Goal: Task Accomplishment & Management: Use online tool/utility

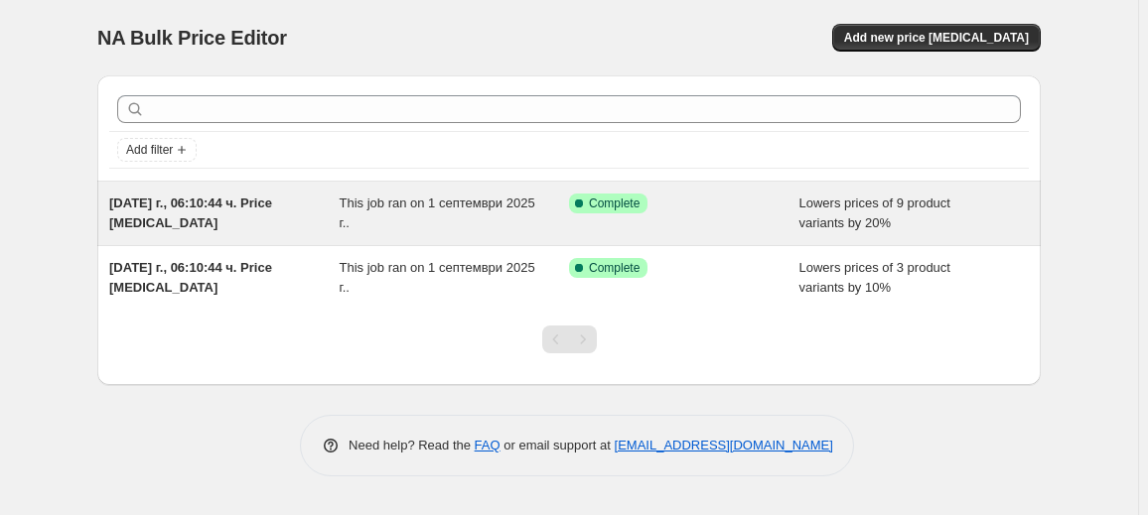
click at [657, 223] on div "Success Complete Complete" at bounding box center [684, 214] width 230 height 40
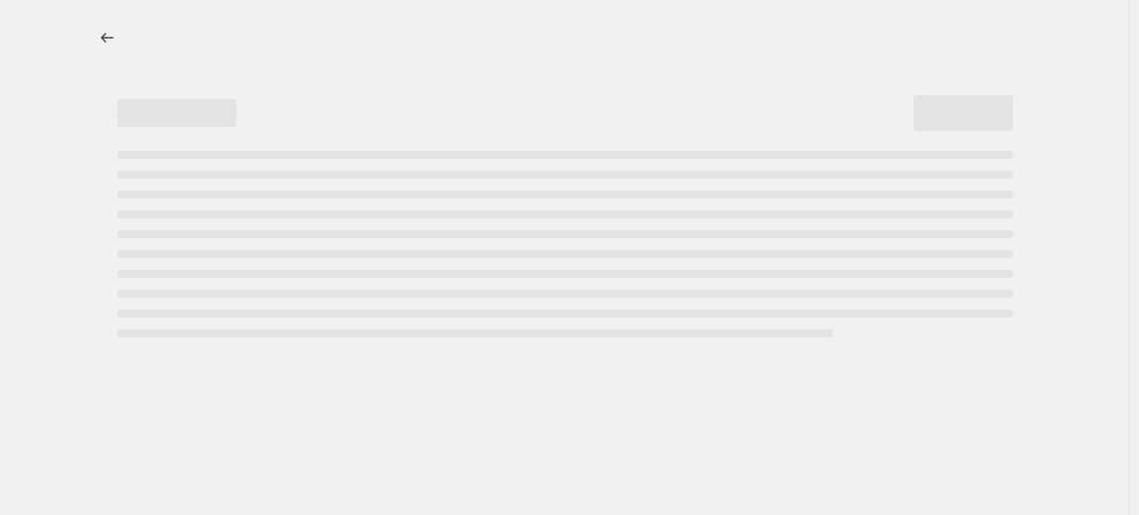
select select "percentage"
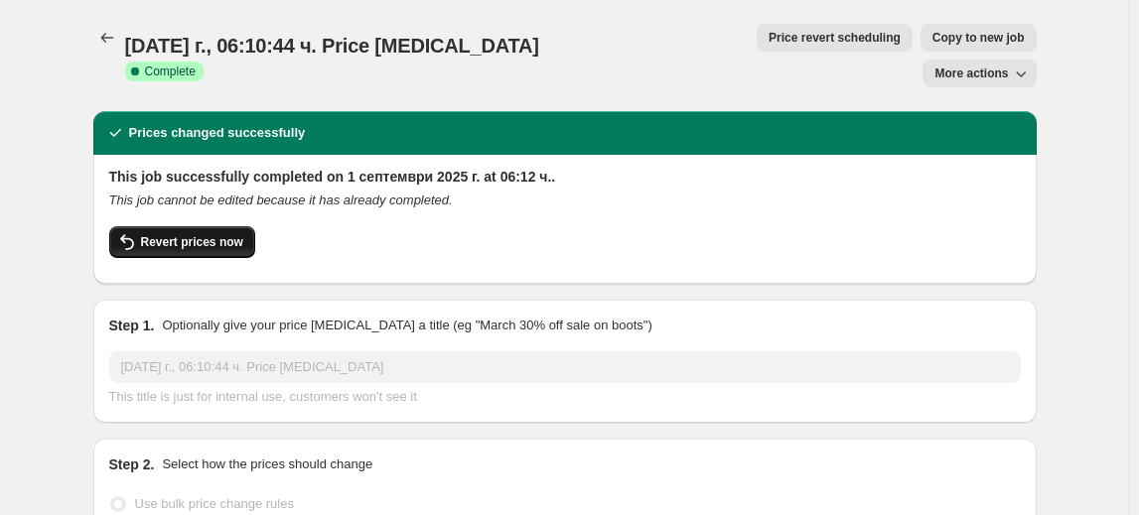
click at [171, 234] on span "Revert prices now" at bounding box center [192, 242] width 102 height 16
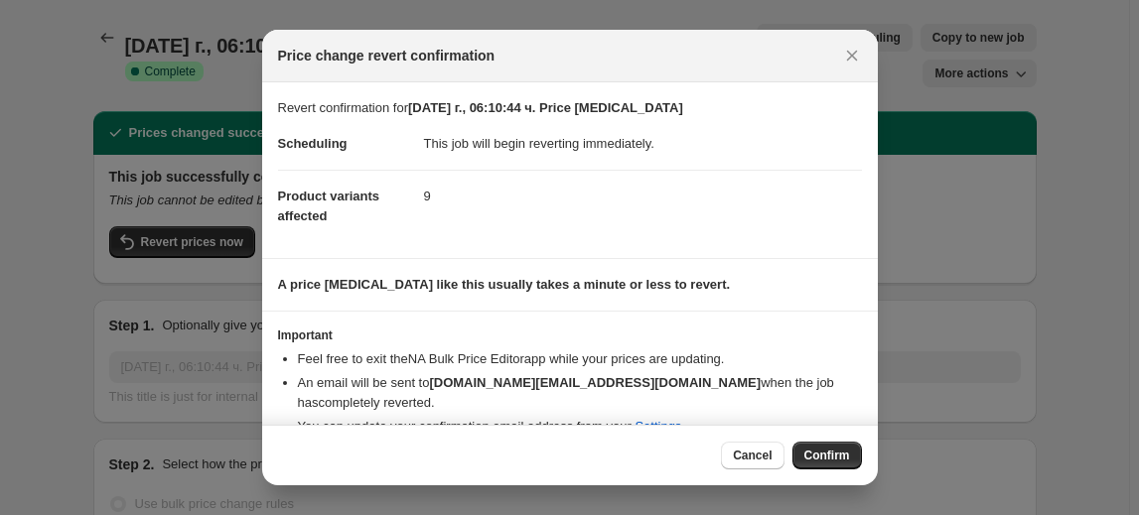
drag, startPoint x: 821, startPoint y: 452, endPoint x: 791, endPoint y: 444, distance: 30.8
click at [820, 449] on span "Confirm" at bounding box center [827, 456] width 46 height 16
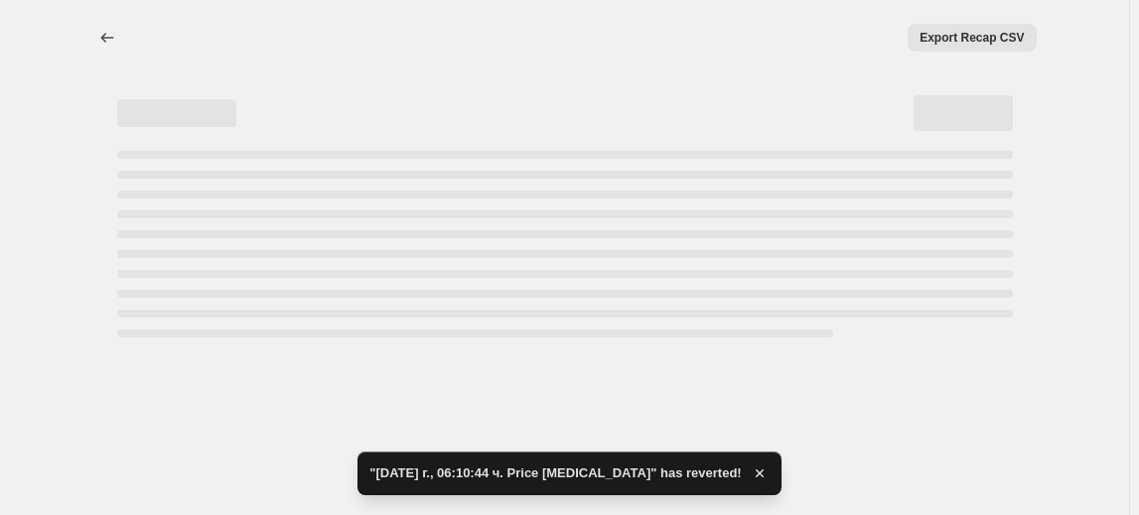
select select "percentage"
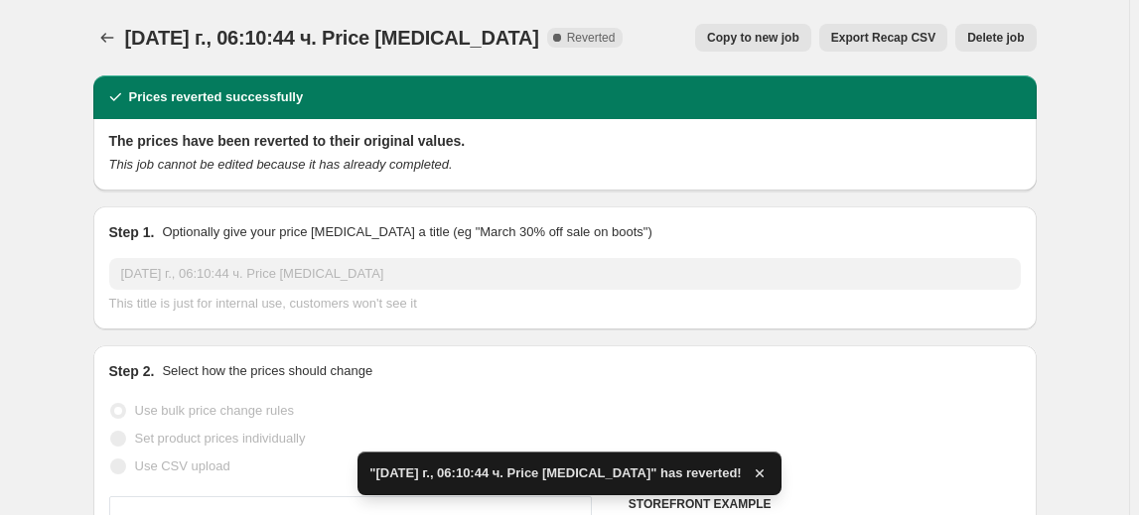
click at [993, 26] on button "Delete job" at bounding box center [995, 38] width 80 height 28
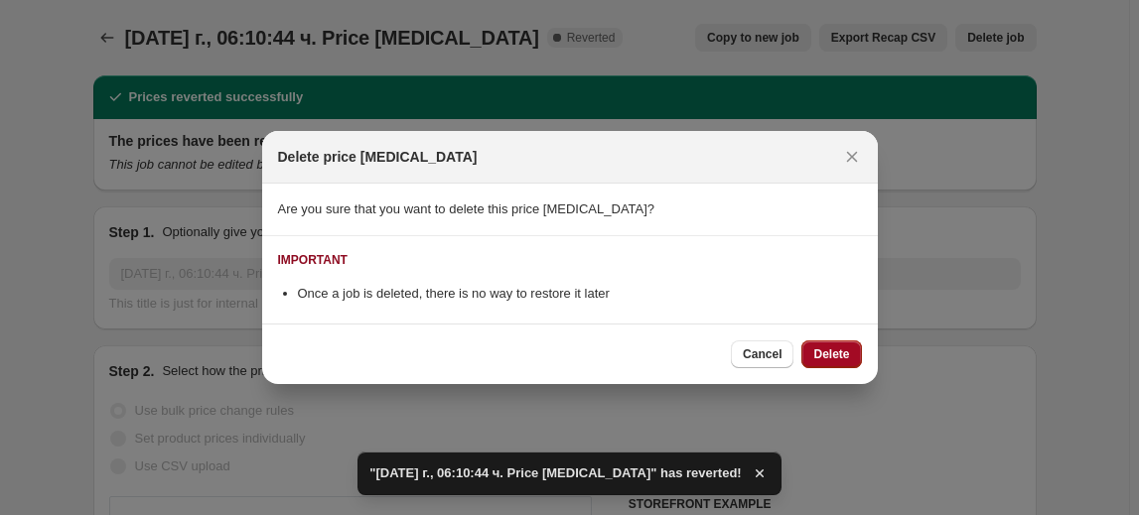
click at [836, 356] on span "Delete" at bounding box center [831, 355] width 36 height 16
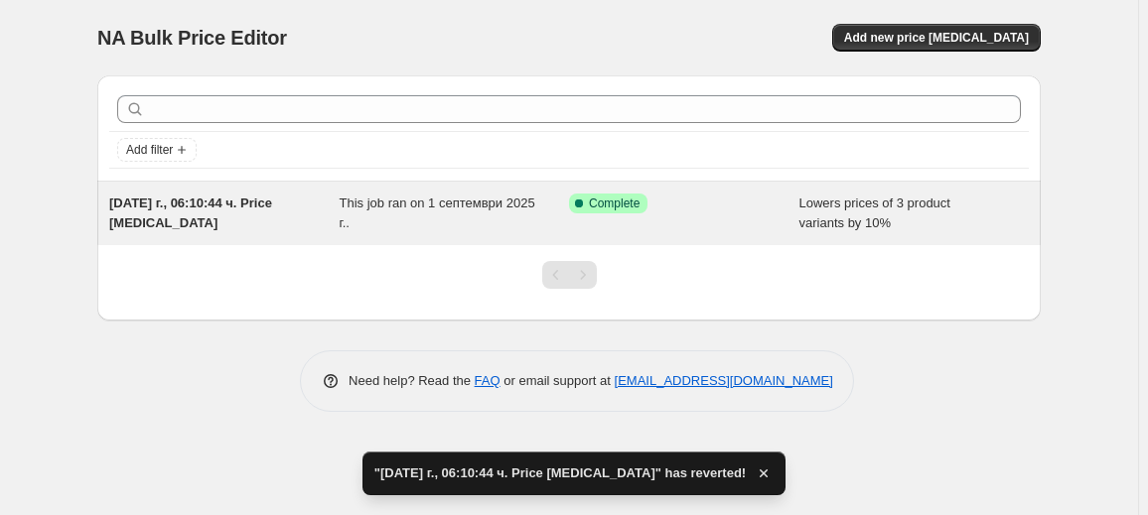
click at [339, 198] on div "1.09.2025 г., 06:10:44 ч. Price change job" at bounding box center [224, 214] width 230 height 40
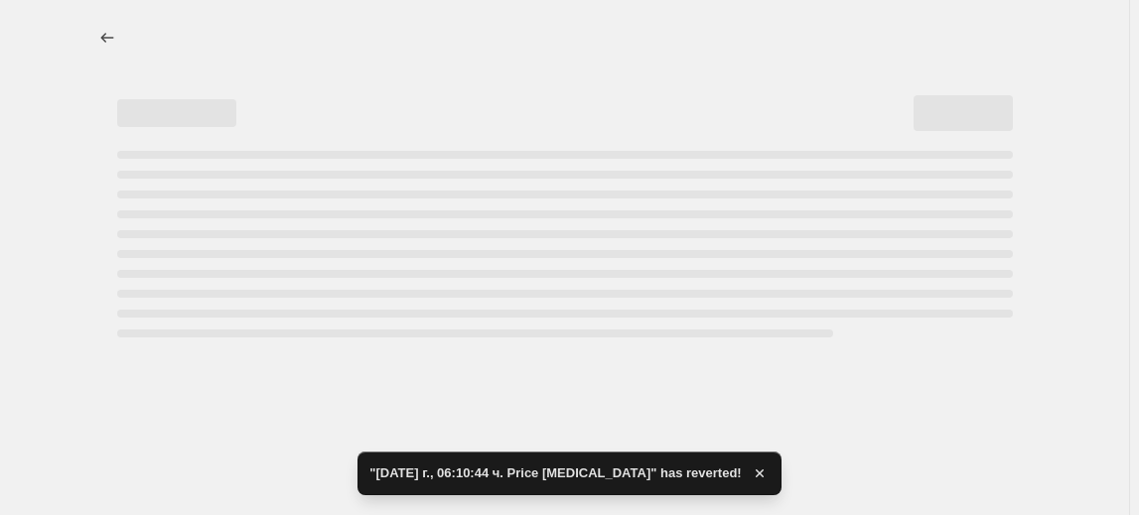
select select "percentage"
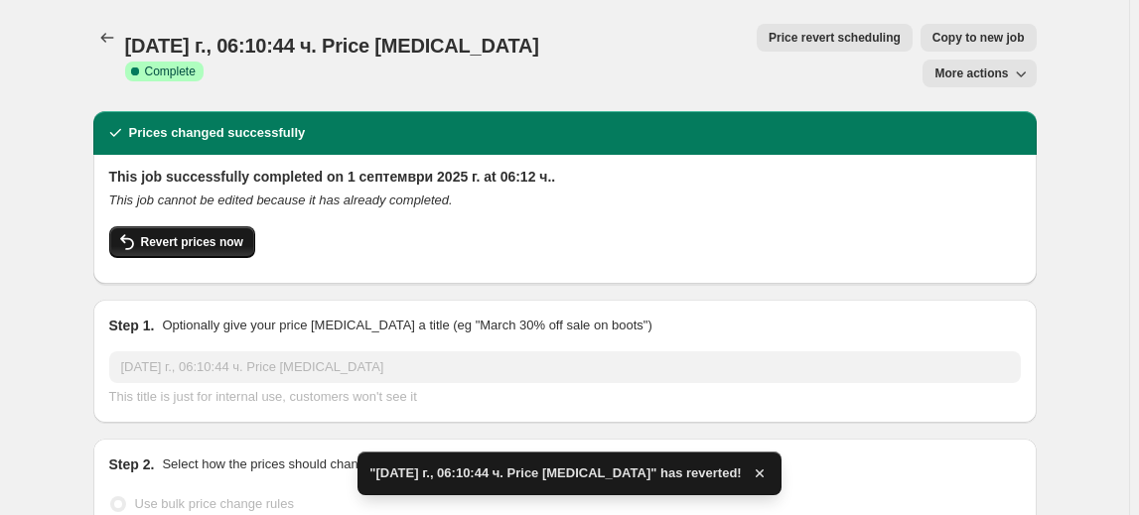
click at [164, 234] on span "Revert prices now" at bounding box center [192, 242] width 102 height 16
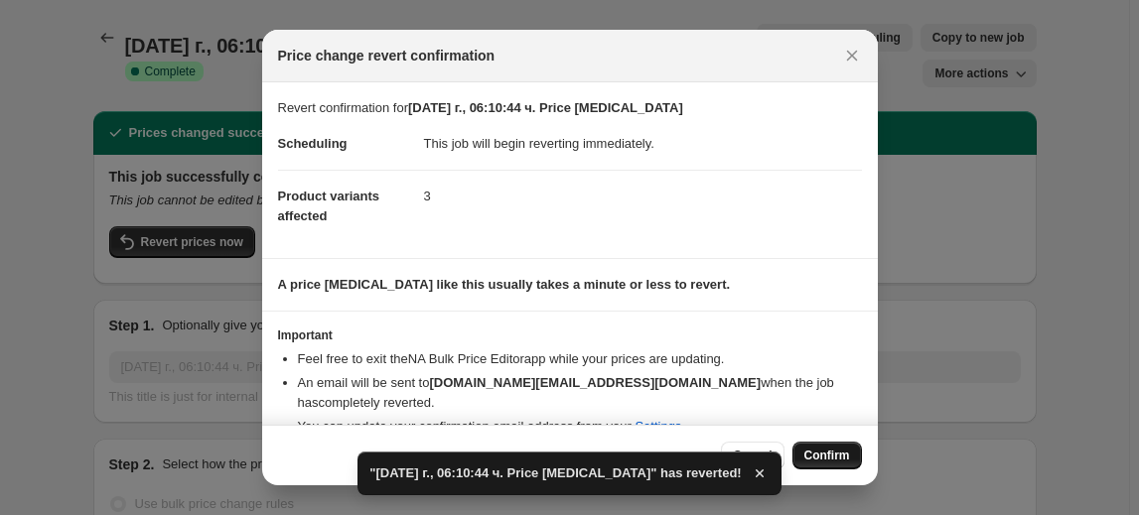
click at [830, 449] on span "Confirm" at bounding box center [827, 456] width 46 height 16
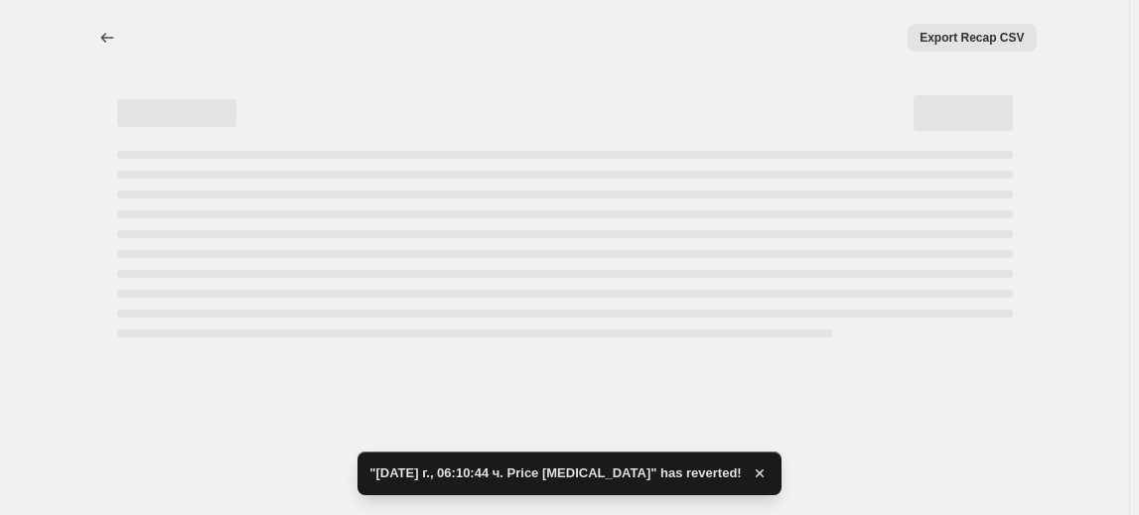
select select "percentage"
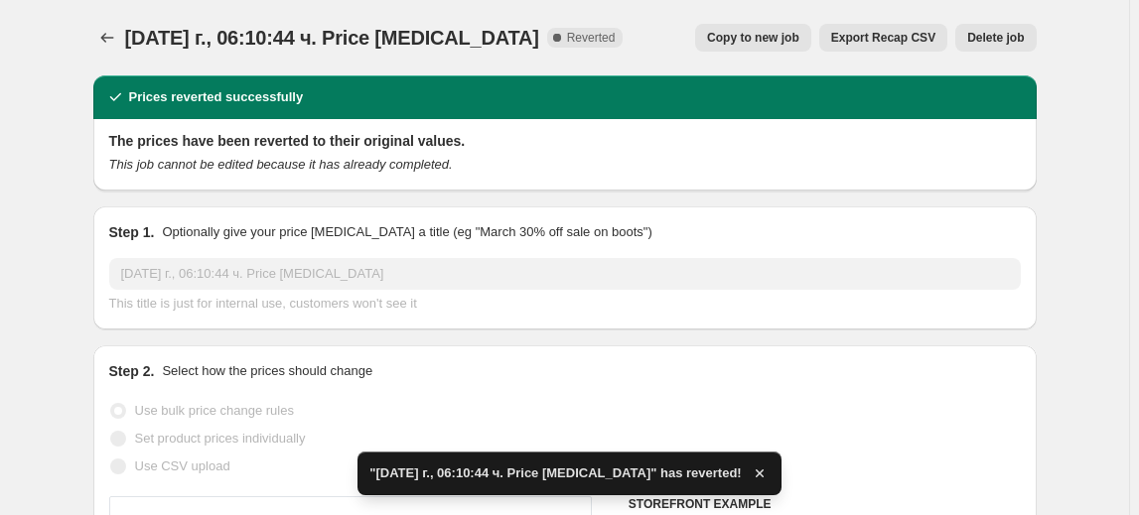
click at [1009, 36] on span "Delete job" at bounding box center [995, 38] width 57 height 16
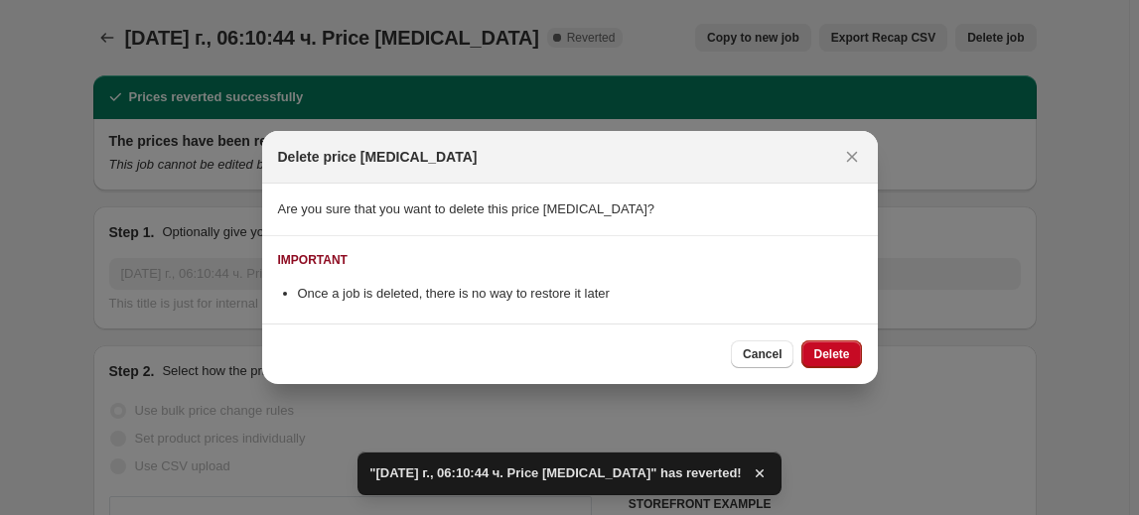
click at [847, 356] on span "Delete" at bounding box center [831, 355] width 36 height 16
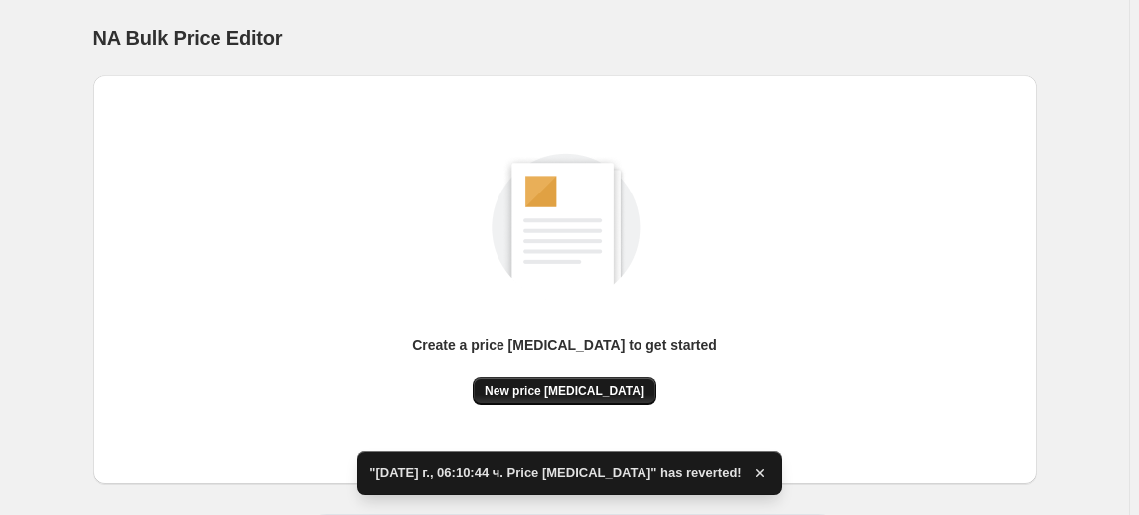
click at [593, 396] on span "New price change job" at bounding box center [565, 391] width 160 height 16
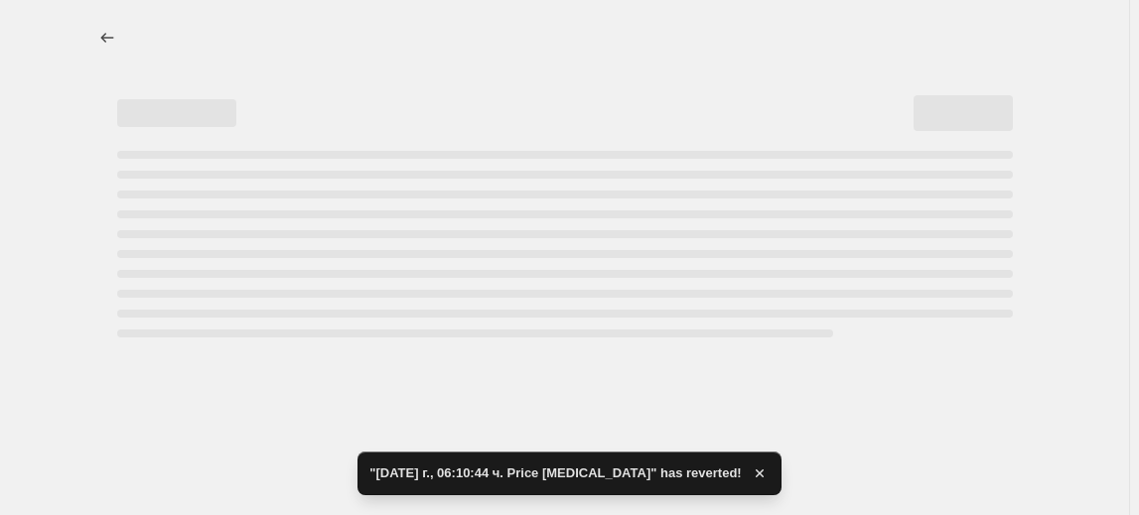
select select "percentage"
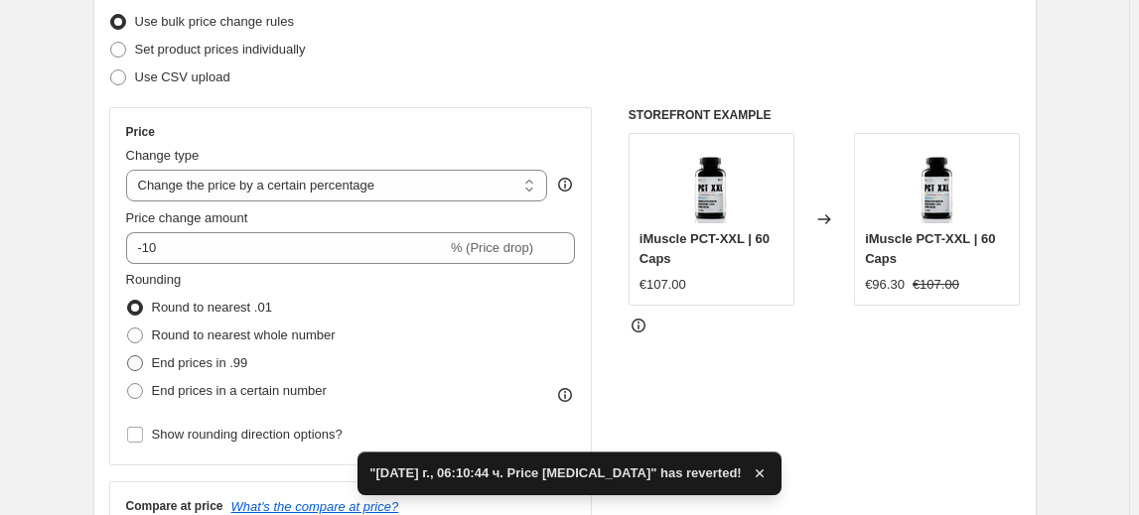
scroll to position [270, 0]
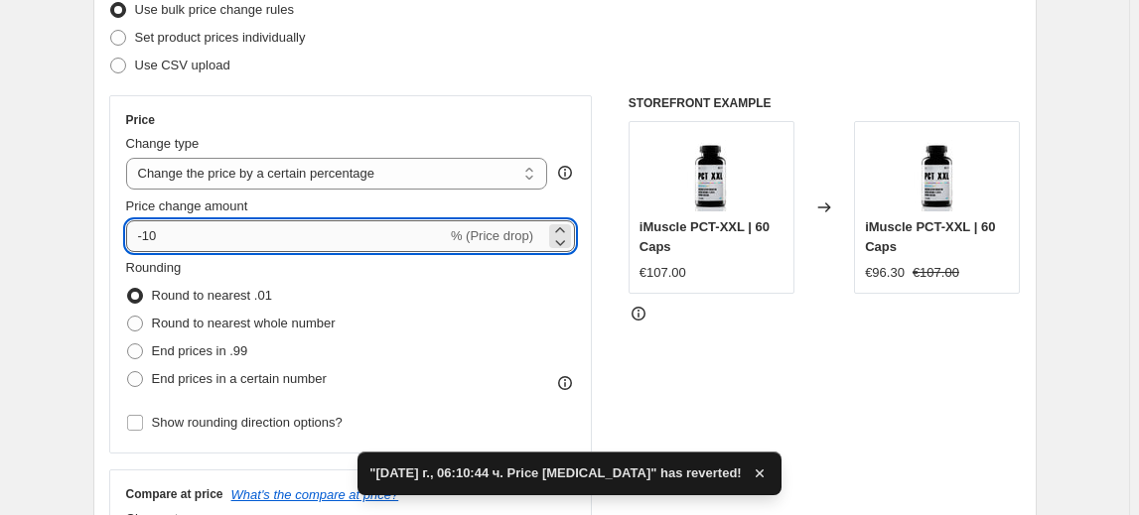
click at [153, 239] on input "-10" at bounding box center [286, 236] width 321 height 32
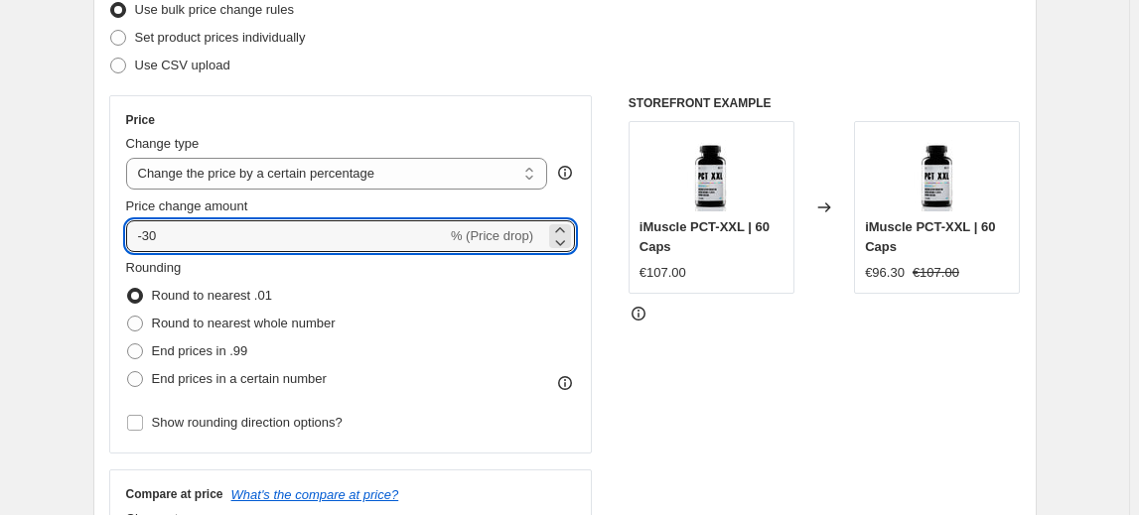
type input "-30"
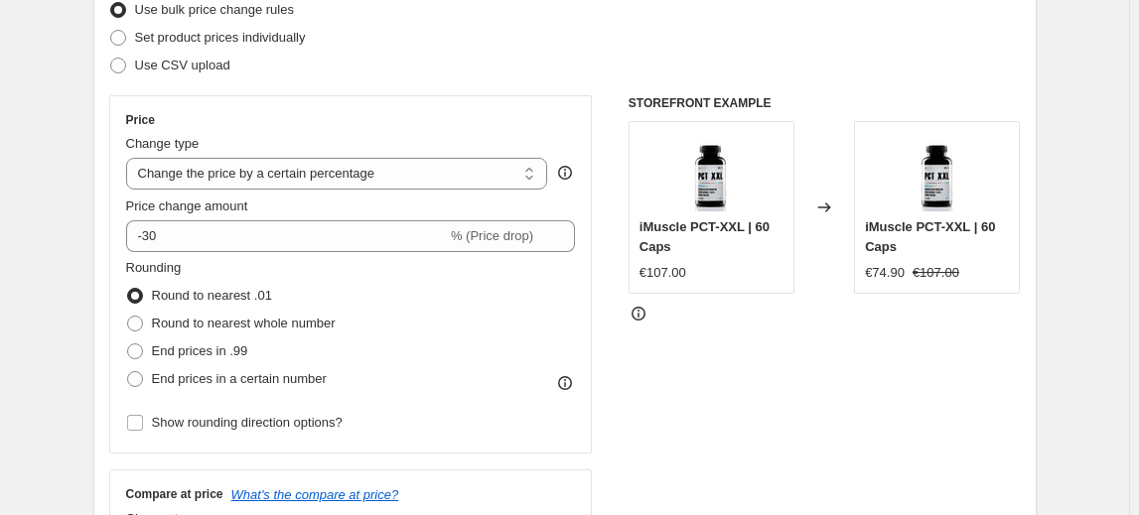
click at [227, 258] on fieldset "Rounding Round to nearest .01 Round to nearest whole number End prices in .99 E…" at bounding box center [231, 325] width 210 height 135
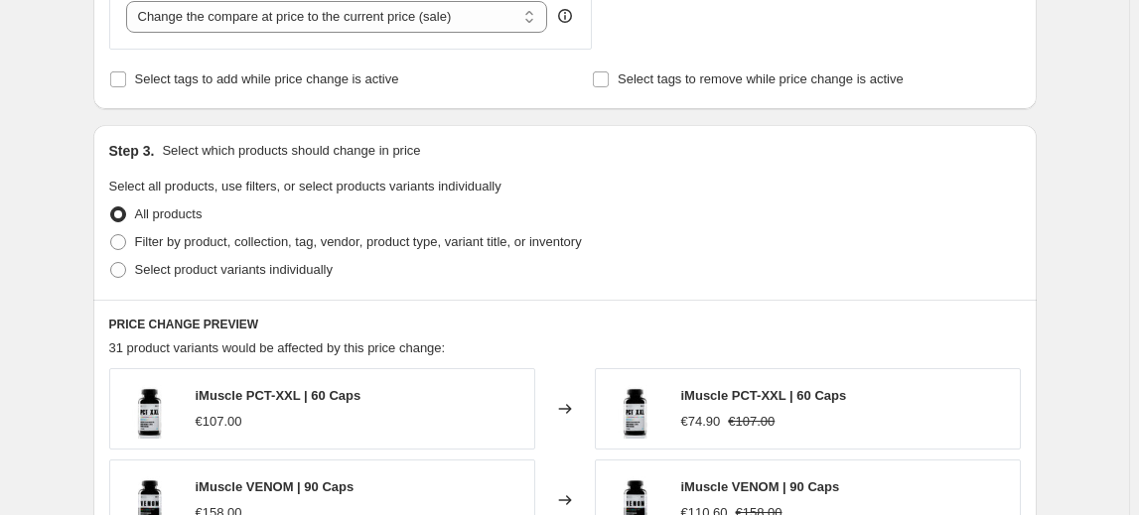
scroll to position [812, 0]
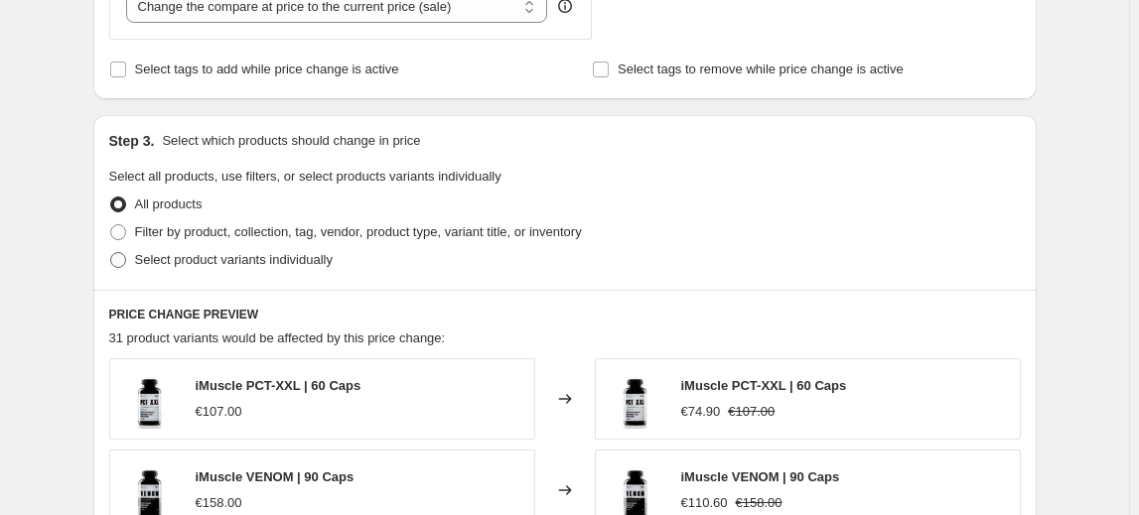
click at [214, 254] on span "Select product variants individually" at bounding box center [234, 259] width 198 height 15
click at [111, 253] on input "Select product variants individually" at bounding box center [110, 252] width 1 height 1
radio input "true"
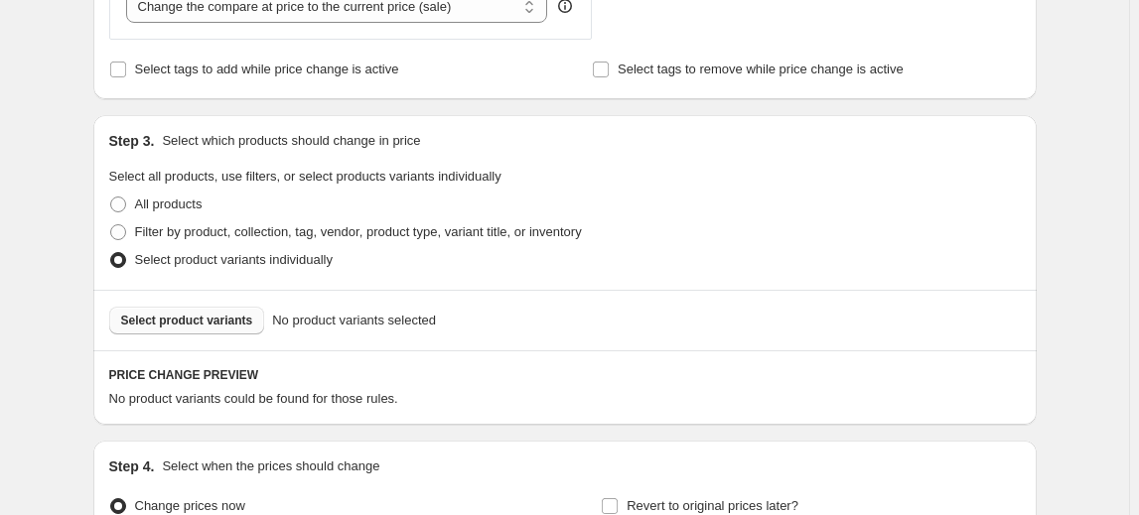
click at [189, 316] on span "Select product variants" at bounding box center [187, 321] width 132 height 16
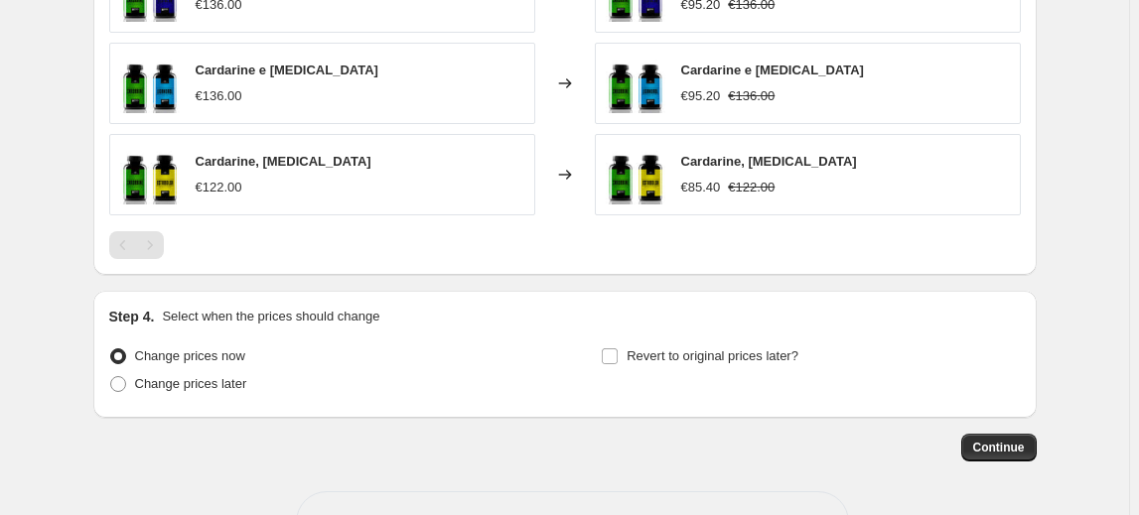
scroll to position [1344, 0]
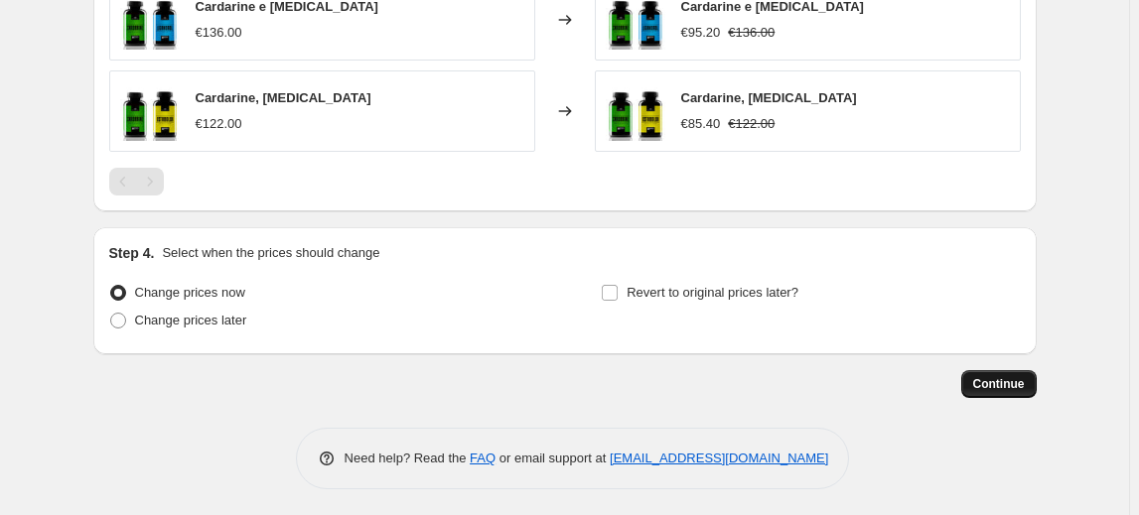
click at [1016, 382] on span "Continue" at bounding box center [999, 384] width 52 height 16
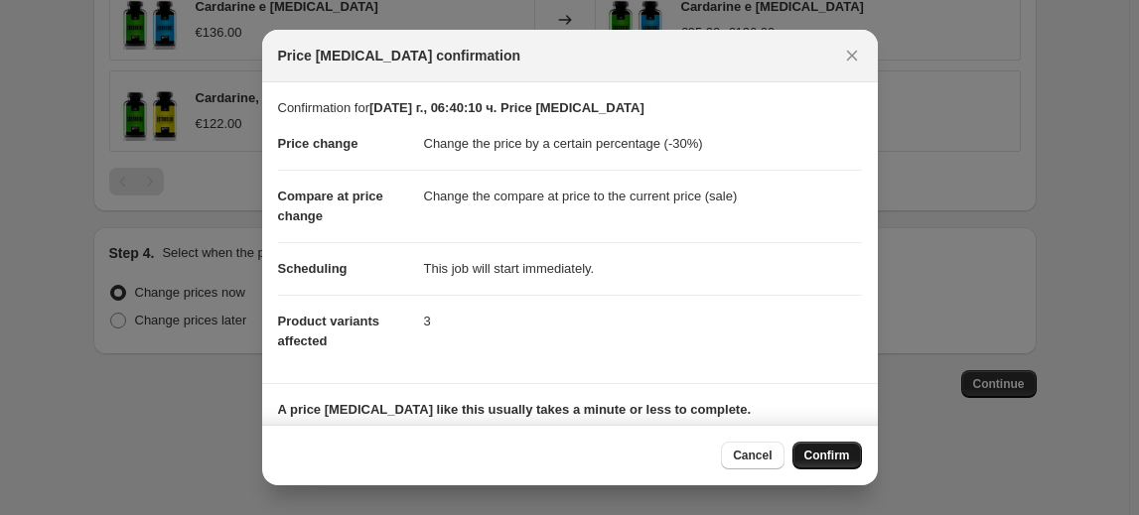
click at [827, 453] on span "Confirm" at bounding box center [827, 456] width 46 height 16
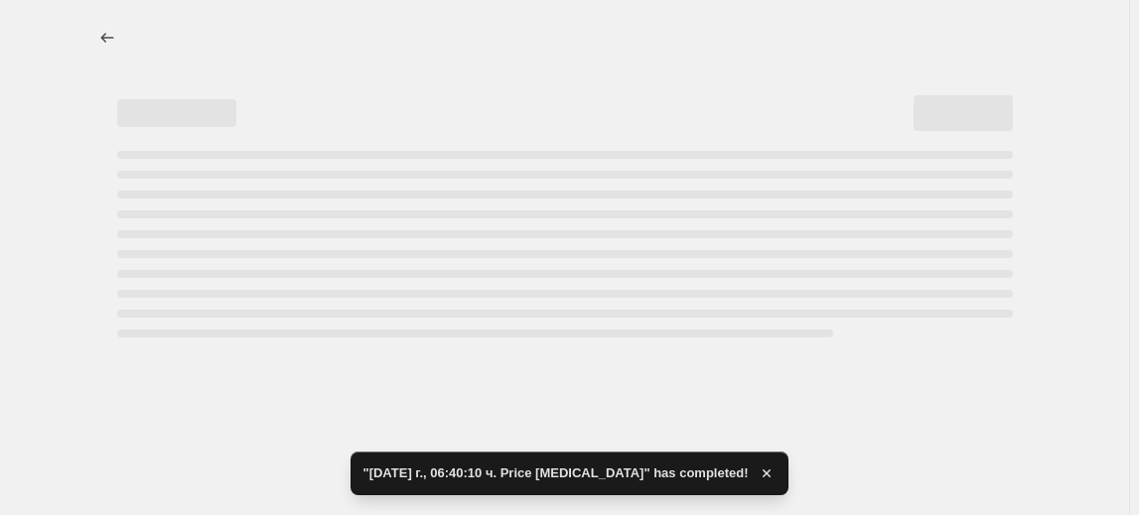
select select "percentage"
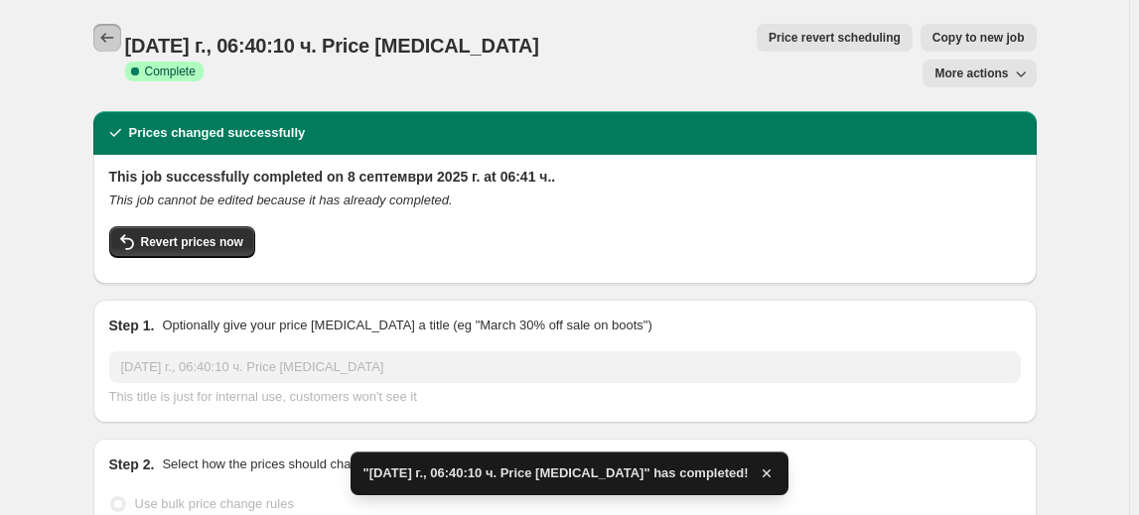
click at [102, 40] on icon "Price change jobs" at bounding box center [107, 38] width 20 height 20
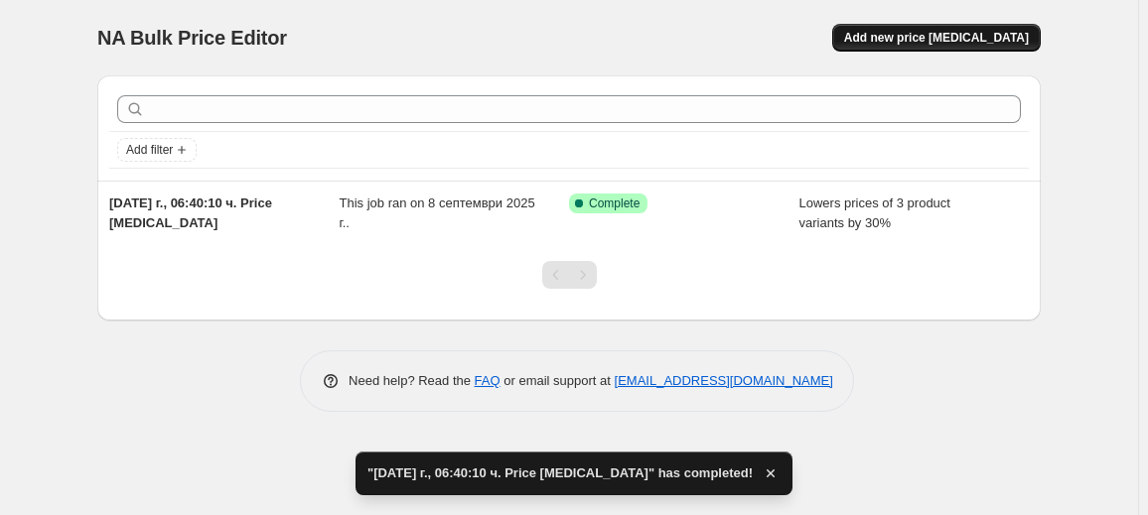
click at [955, 35] on span "Add new price change job" at bounding box center [936, 38] width 185 height 16
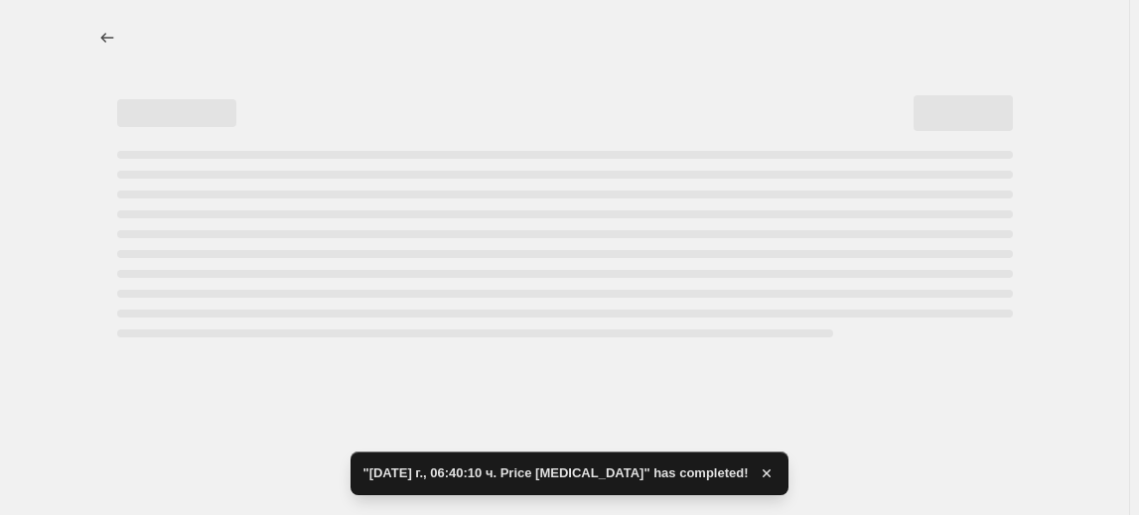
select select "percentage"
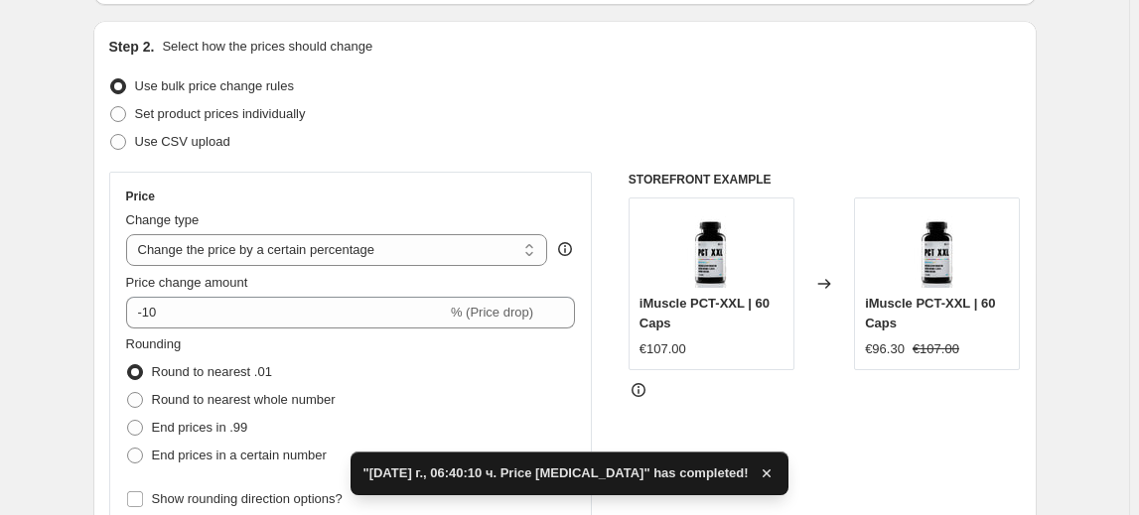
scroll to position [270, 0]
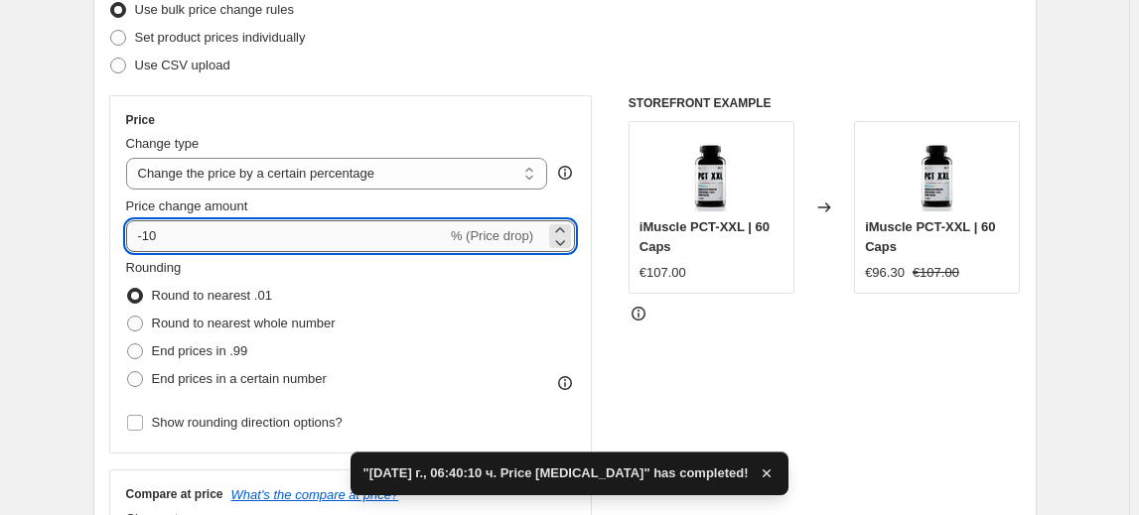
click at [160, 241] on input "-10" at bounding box center [286, 236] width 321 height 32
click at [156, 240] on input "-10" at bounding box center [286, 236] width 321 height 32
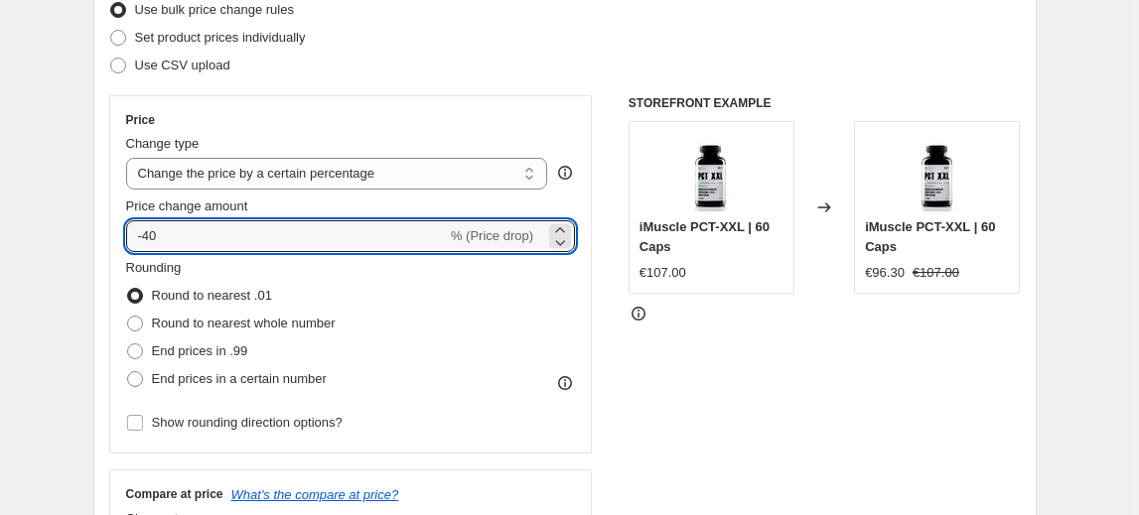
type input "-40"
click at [263, 261] on fieldset "Rounding Round to nearest .01 Round to nearest whole number End prices in .99 E…" at bounding box center [231, 325] width 210 height 135
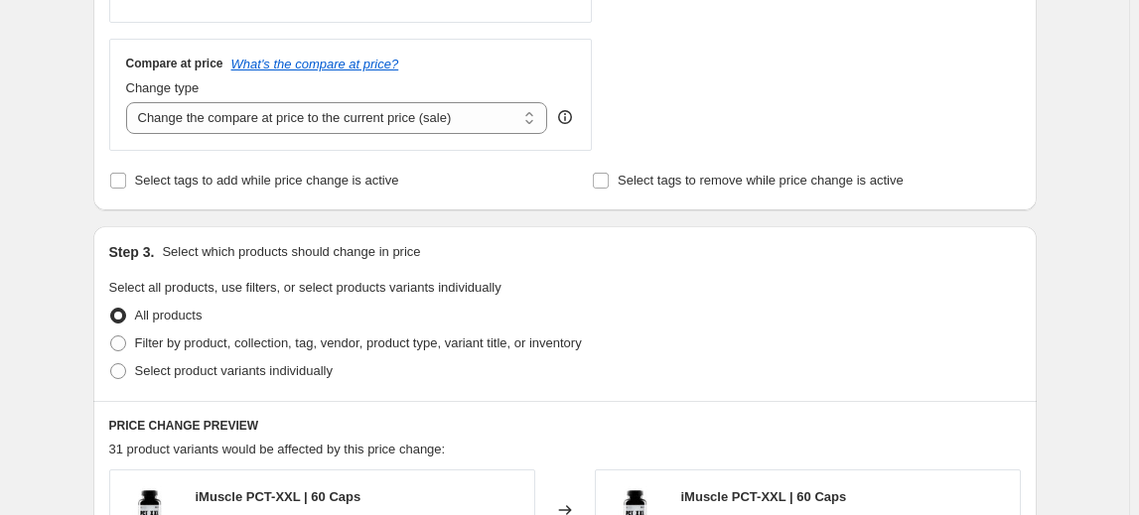
scroll to position [722, 0]
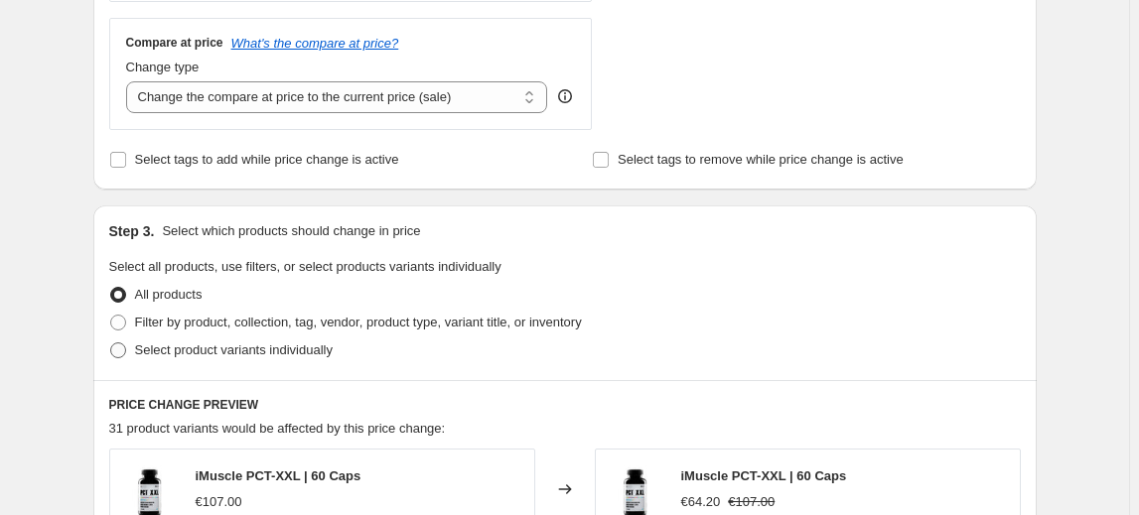
click at [235, 354] on span "Select product variants individually" at bounding box center [234, 350] width 198 height 15
click at [111, 344] on input "Select product variants individually" at bounding box center [110, 343] width 1 height 1
radio input "true"
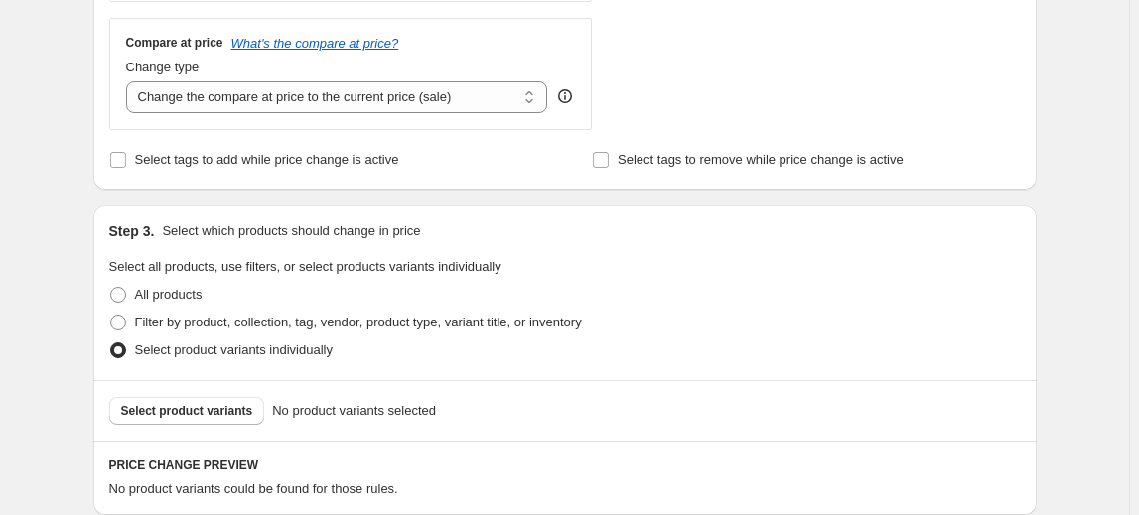
click at [181, 401] on button "Select product variants" at bounding box center [187, 411] width 156 height 28
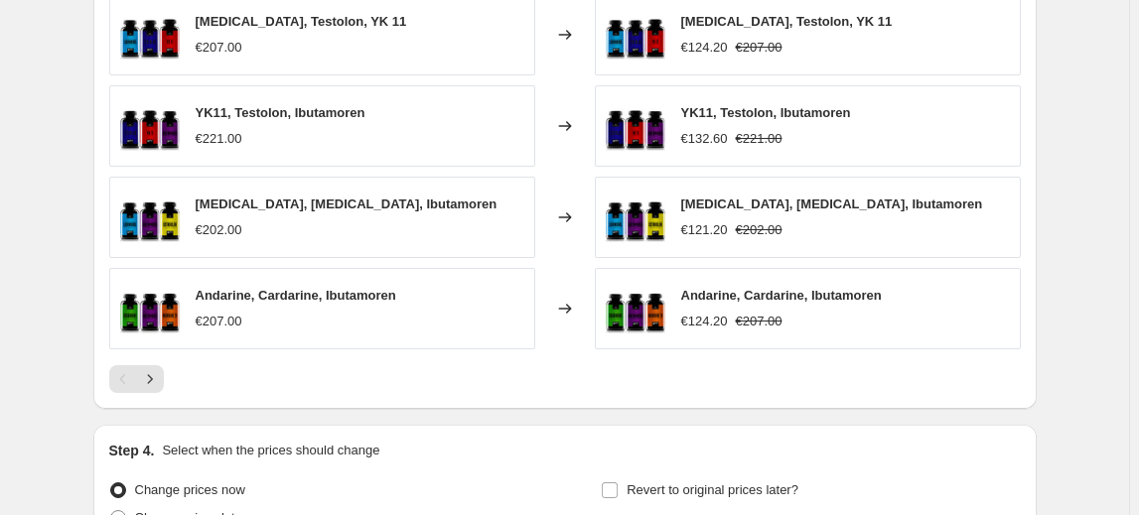
scroll to position [1525, 0]
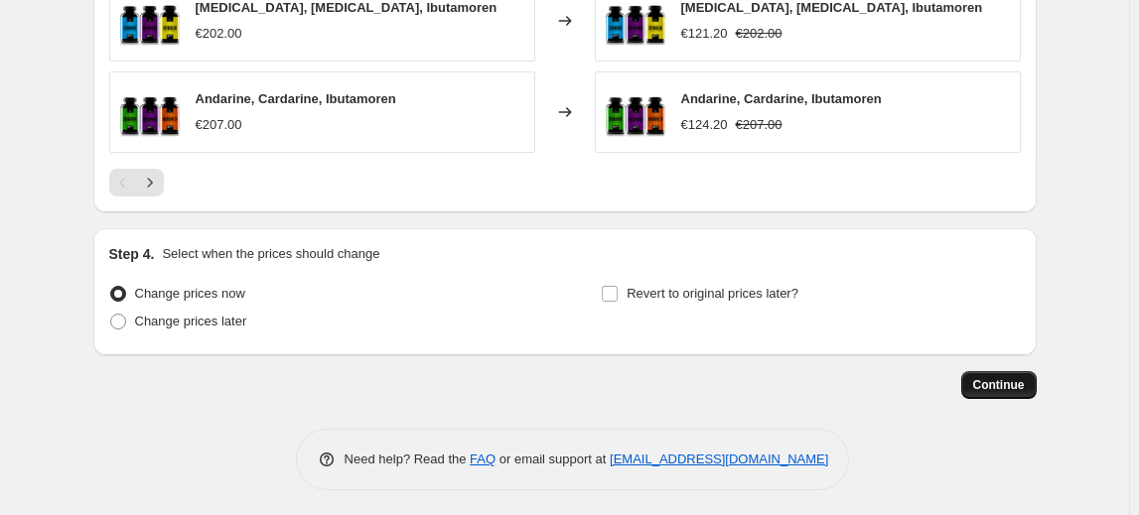
click at [1021, 384] on span "Continue" at bounding box center [999, 385] width 52 height 16
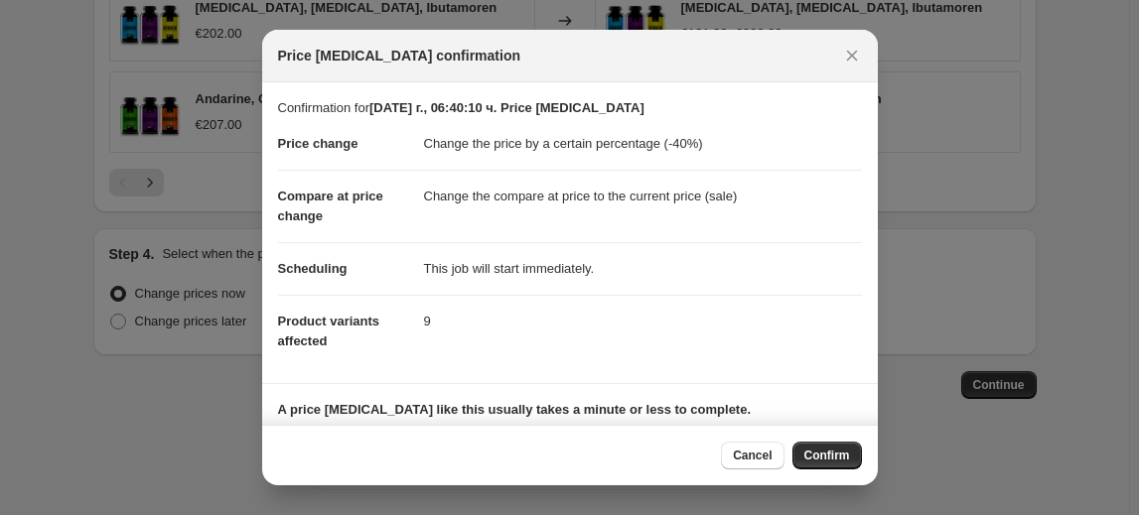
click at [839, 458] on span "Confirm" at bounding box center [827, 456] width 46 height 16
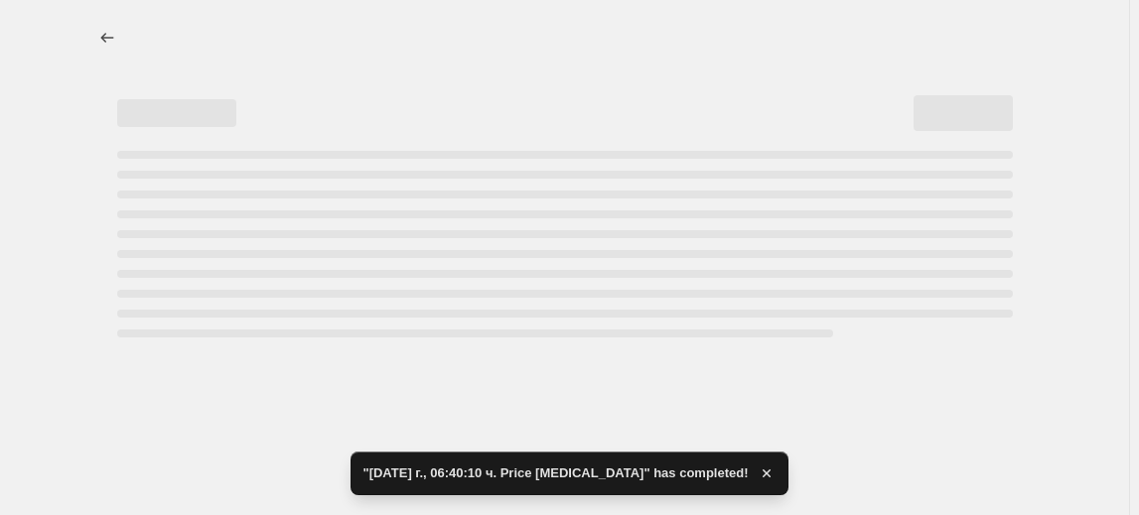
select select "percentage"
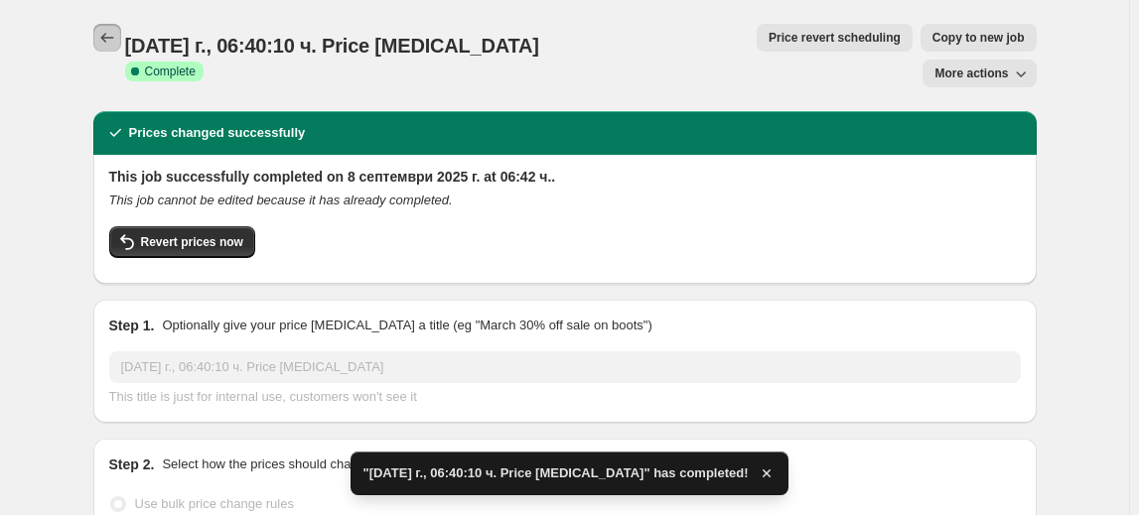
click at [108, 34] on icon "Price change jobs" at bounding box center [107, 38] width 20 height 20
